Goal: Transaction & Acquisition: Purchase product/service

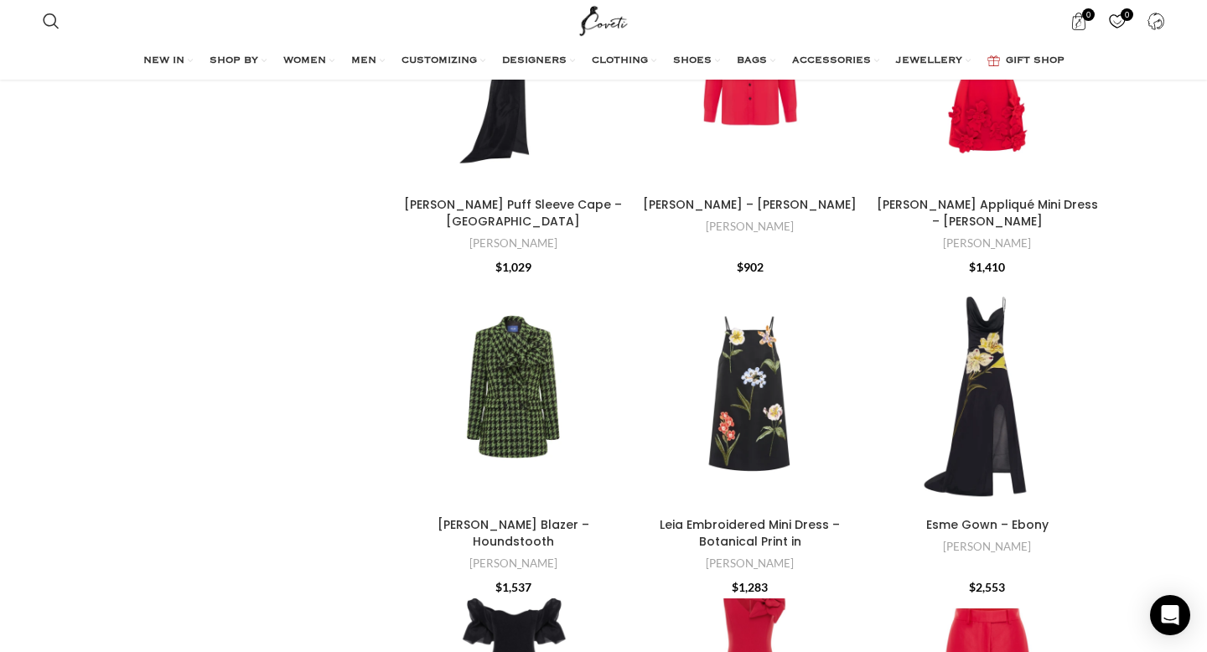
scroll to position [546, 0]
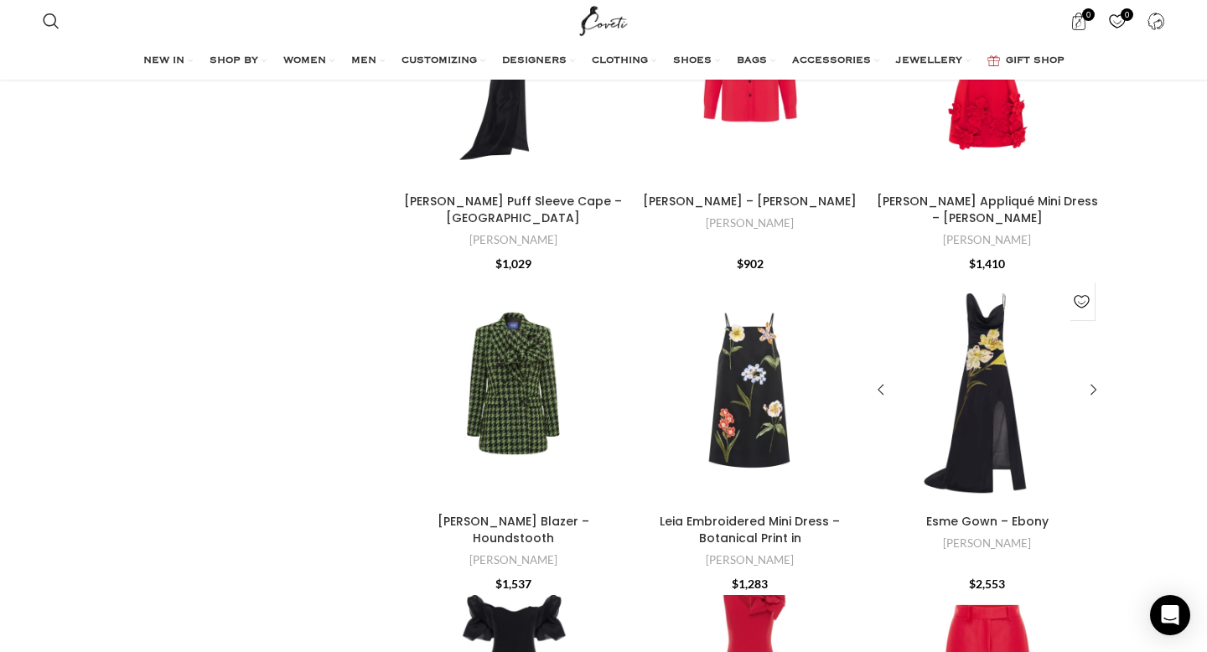
click at [975, 386] on div "Esme Gown – Ebony" at bounding box center [968, 390] width 39 height 232
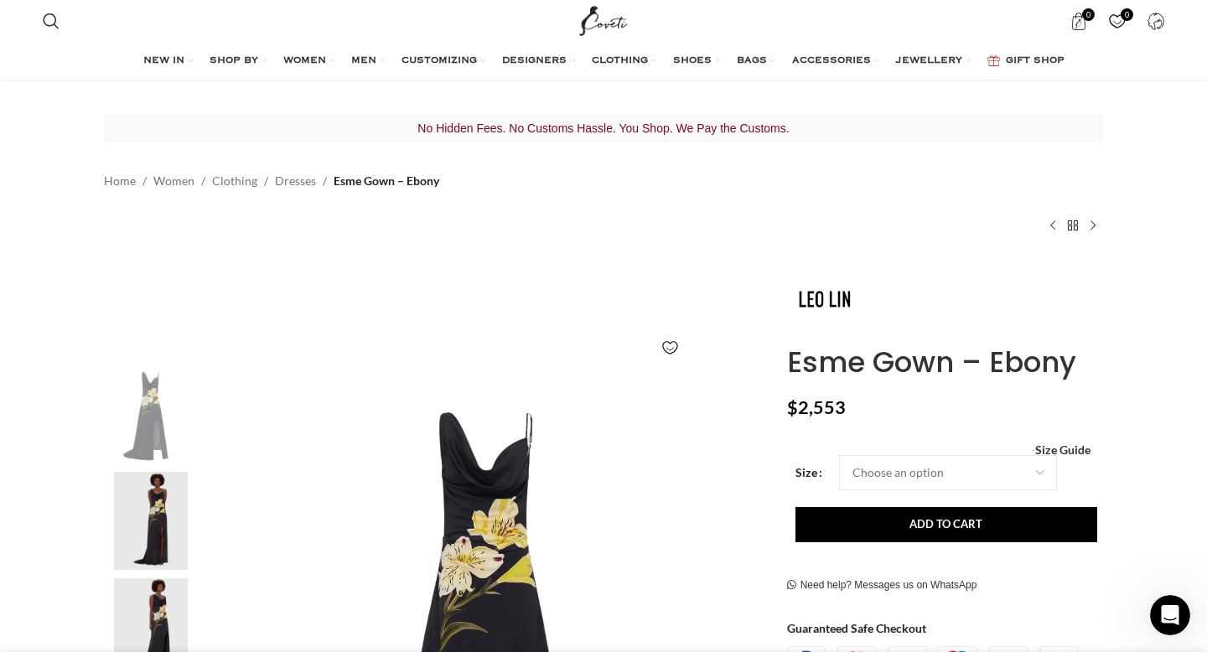
scroll to position [0, 2646]
